Goal: Register for event/course

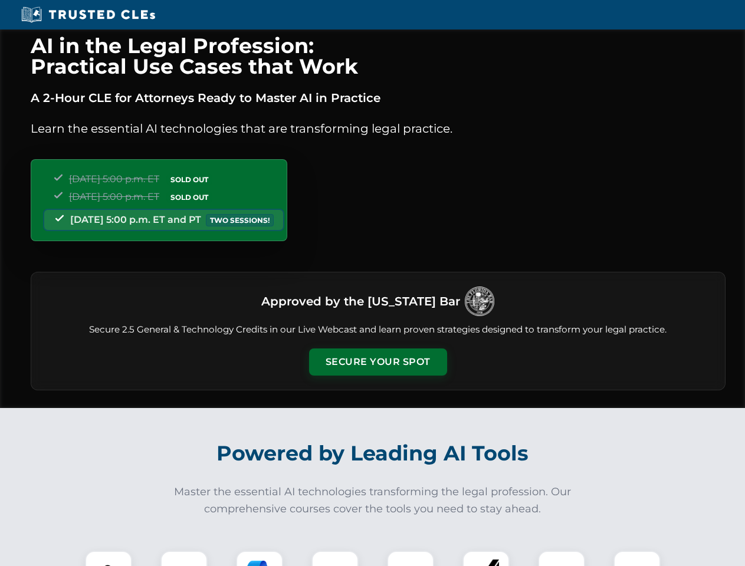
click at [377, 362] on button "Secure Your Spot" at bounding box center [378, 361] width 138 height 27
click at [108, 558] on img at bounding box center [108, 574] width 34 height 34
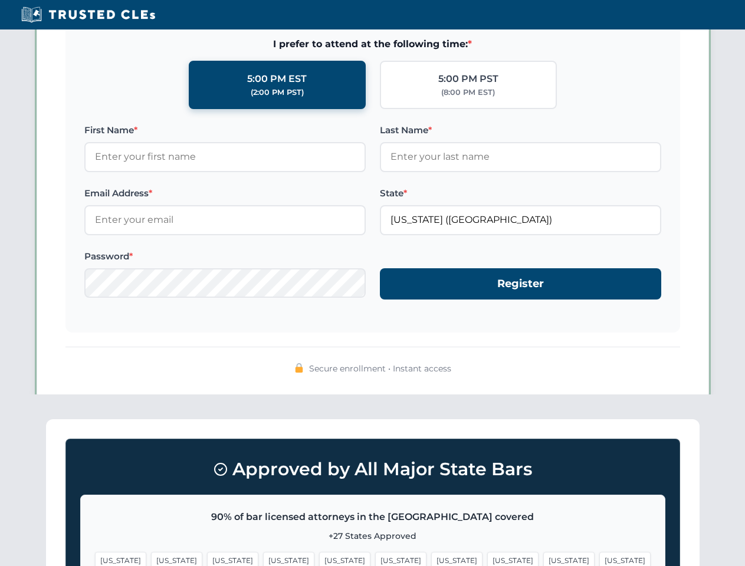
click at [431, 558] on span "[US_STATE]" at bounding box center [456, 560] width 51 height 17
click at [543, 558] on span "[US_STATE]" at bounding box center [568, 560] width 51 height 17
